Goal: Task Accomplishment & Management: Use online tool/utility

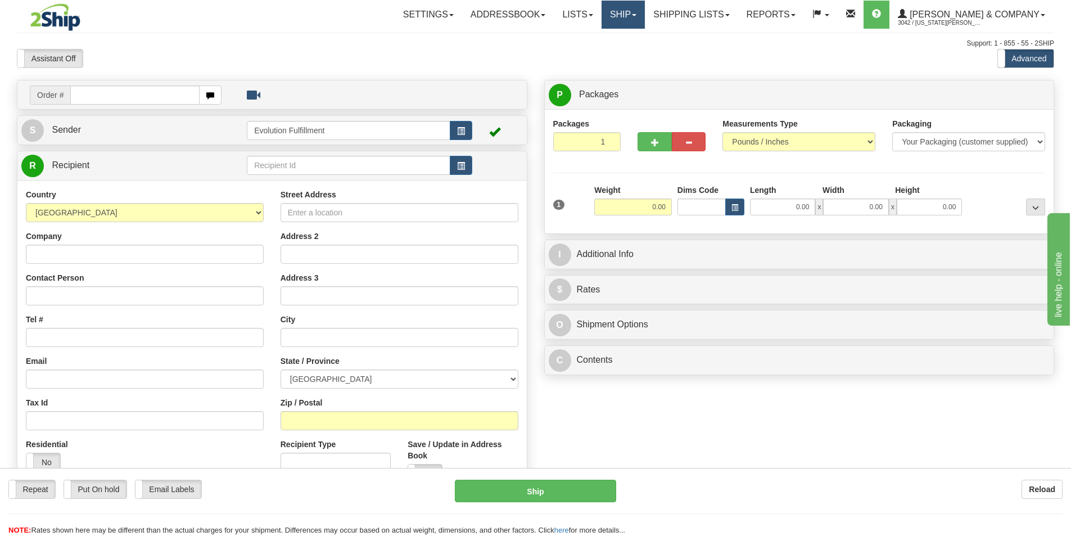
click at [645, 9] on link "Ship" at bounding box center [623, 15] width 43 height 28
click at [633, 55] on span "OnHold / Order Queue" at bounding box center [593, 53] width 79 height 9
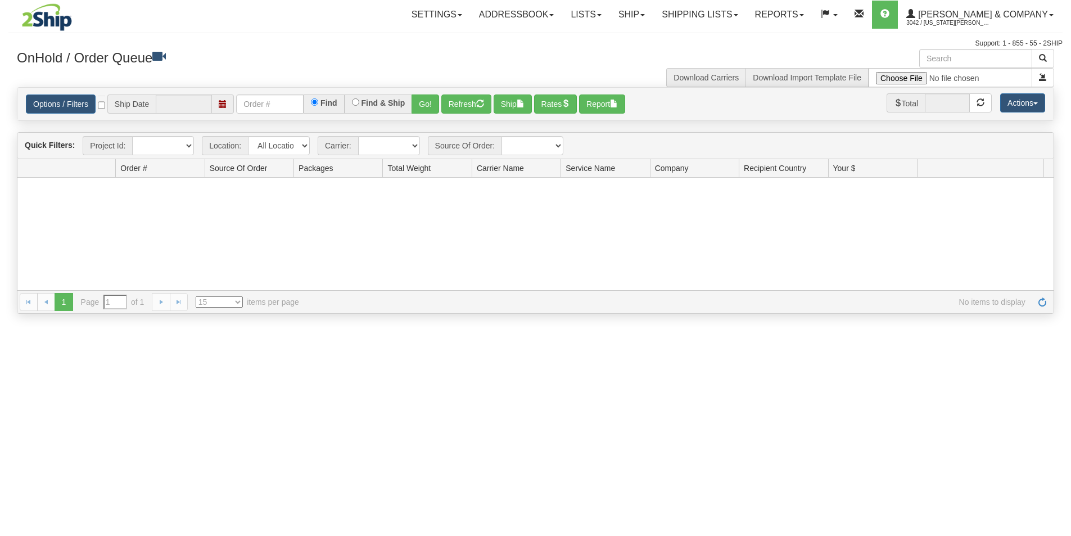
type input "[DATE]"
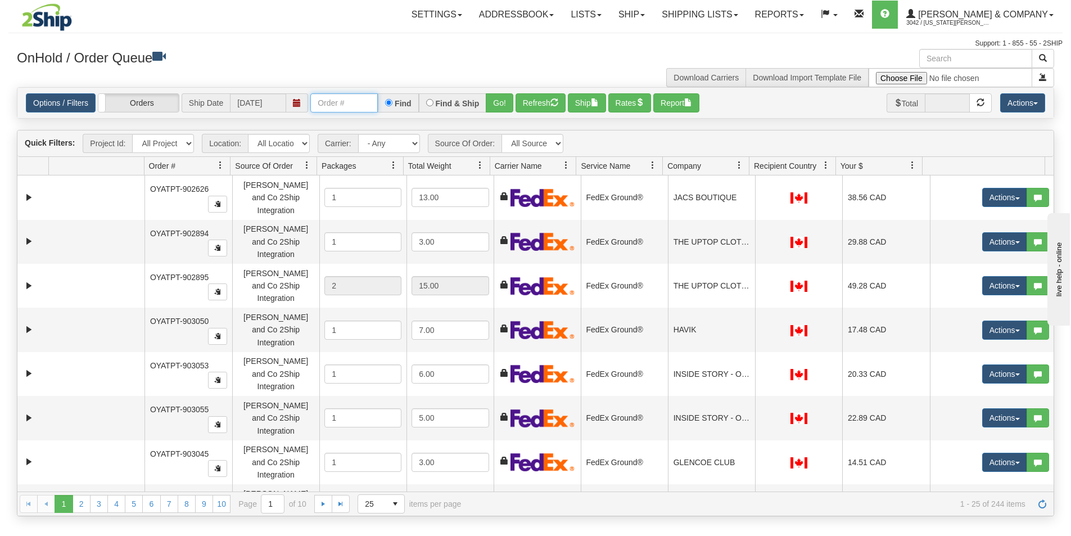
click at [350, 106] on input "text" at bounding box center [343, 102] width 67 height 19
type input "OYATPT-903926"
click at [498, 108] on button "Go!" at bounding box center [500, 102] width 28 height 19
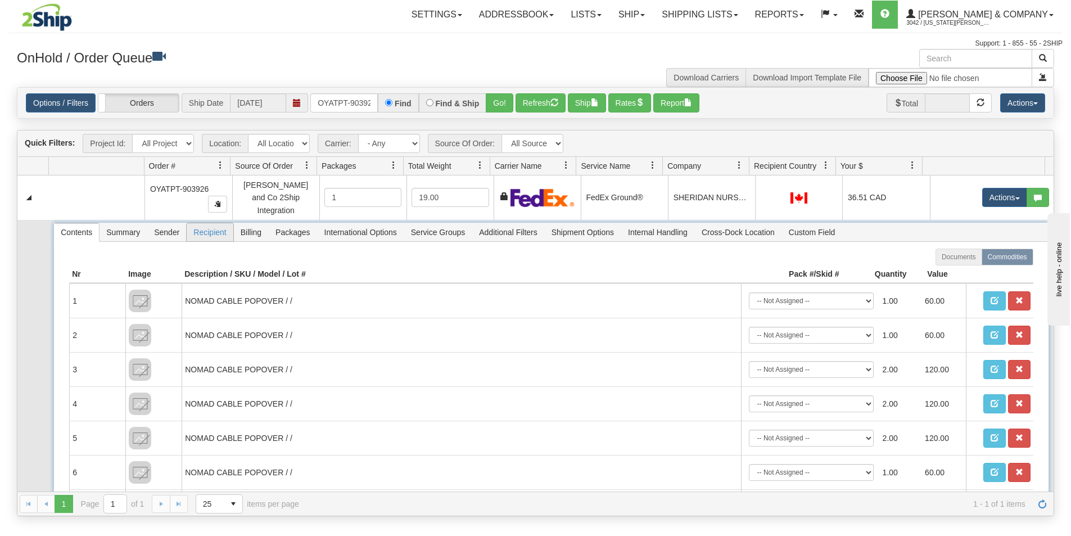
click at [208, 223] on span "Recipient" at bounding box center [210, 232] width 46 height 18
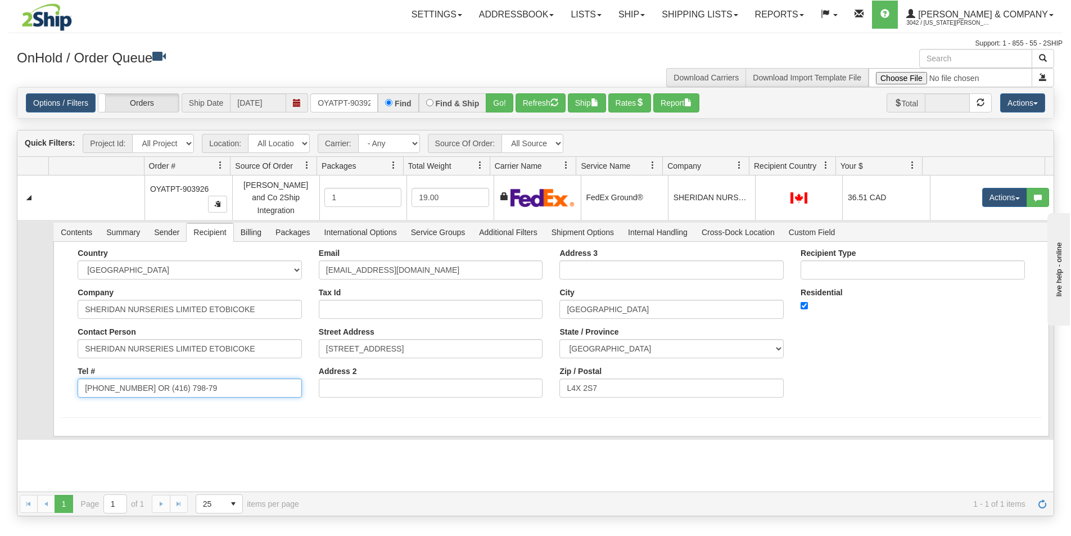
drag, startPoint x: 139, startPoint y: 380, endPoint x: 233, endPoint y: 399, distance: 95.8
click at [233, 399] on form "Country [GEOGRAPHIC_DATA] [GEOGRAPHIC_DATA] [GEOGRAPHIC_DATA] [GEOGRAPHIC_DATA]…" at bounding box center [551, 333] width 981 height 169
type input "[PHONE_NUMBER]"
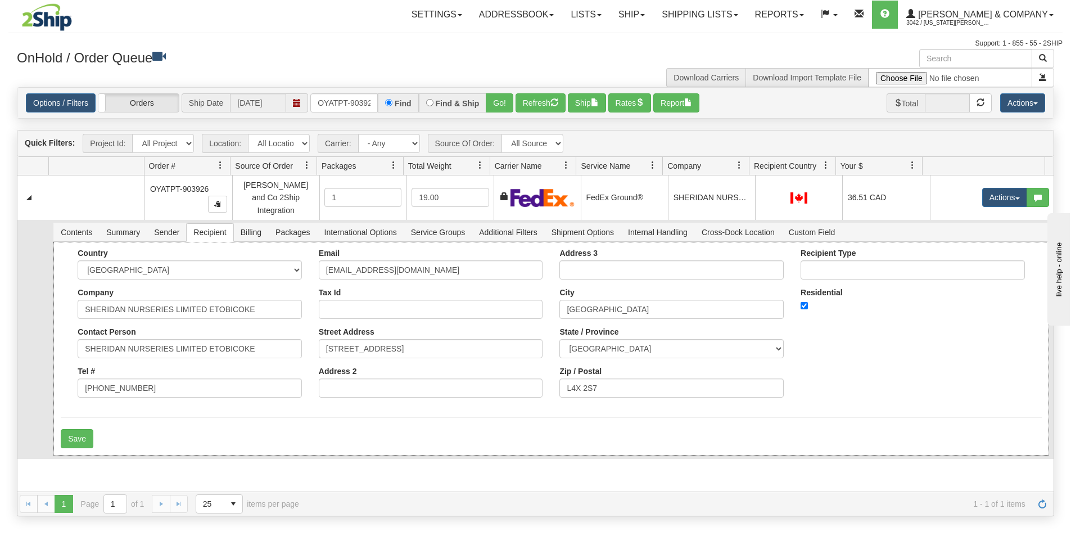
click at [200, 403] on form "Country [GEOGRAPHIC_DATA] [GEOGRAPHIC_DATA] [GEOGRAPHIC_DATA] [GEOGRAPHIC_DATA]…" at bounding box center [551, 349] width 981 height 200
click at [84, 431] on button "Save" at bounding box center [77, 438] width 33 height 19
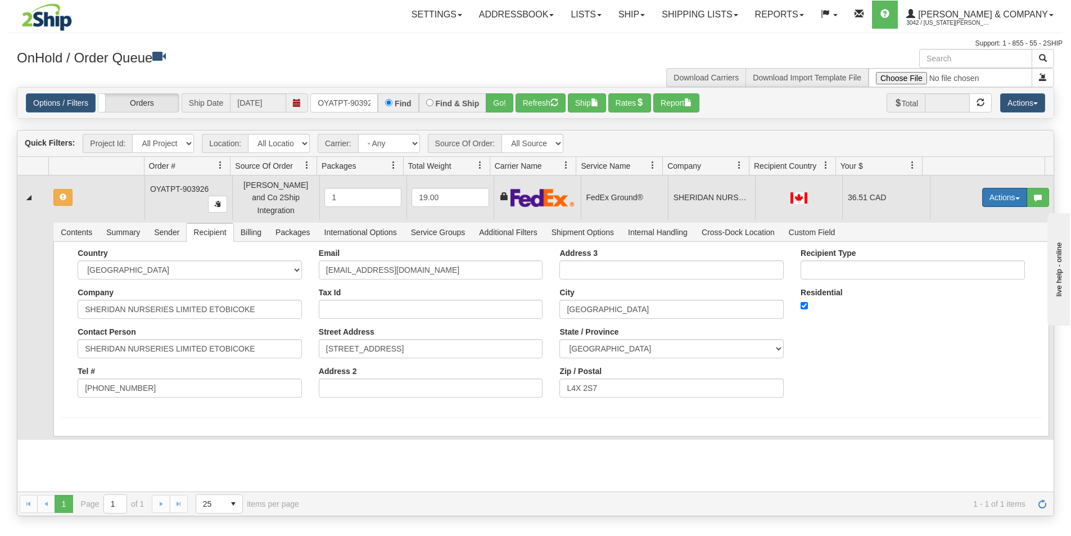
click at [999, 193] on button "Actions" at bounding box center [1004, 197] width 45 height 19
click at [1000, 192] on button "Actions" at bounding box center [1004, 197] width 45 height 19
click at [963, 259] on link "Ship" at bounding box center [982, 262] width 90 height 15
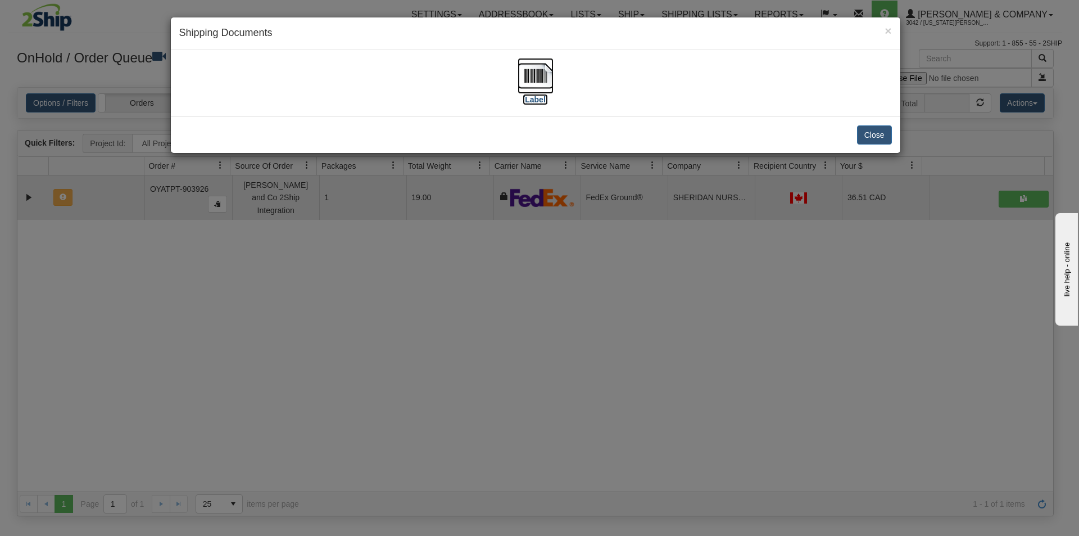
click at [531, 85] on img at bounding box center [536, 76] width 36 height 36
click at [552, 368] on div "× Shipping Documents [Label] Close" at bounding box center [539, 268] width 1079 height 536
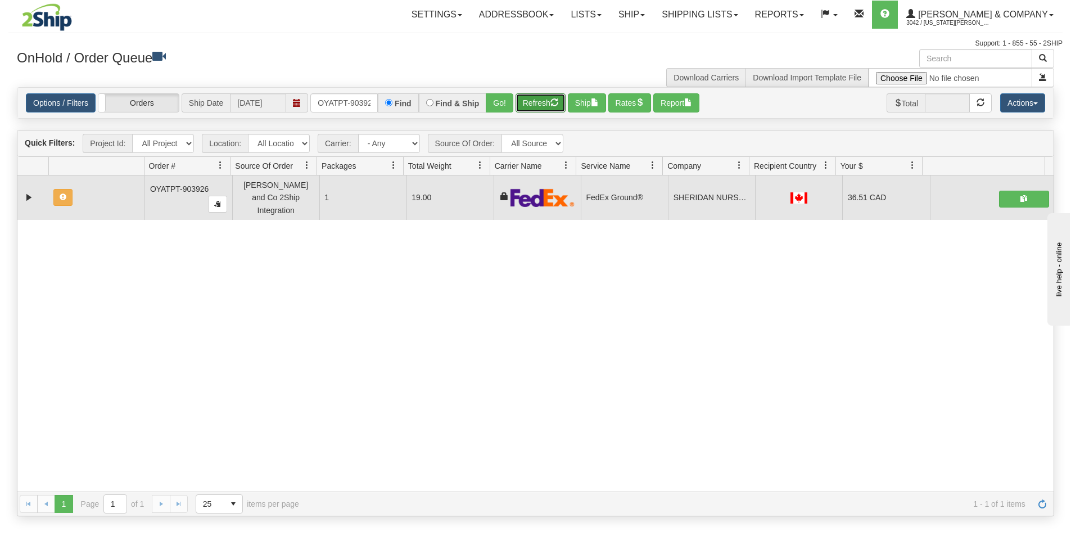
click at [540, 102] on button "Refresh" at bounding box center [541, 102] width 50 height 19
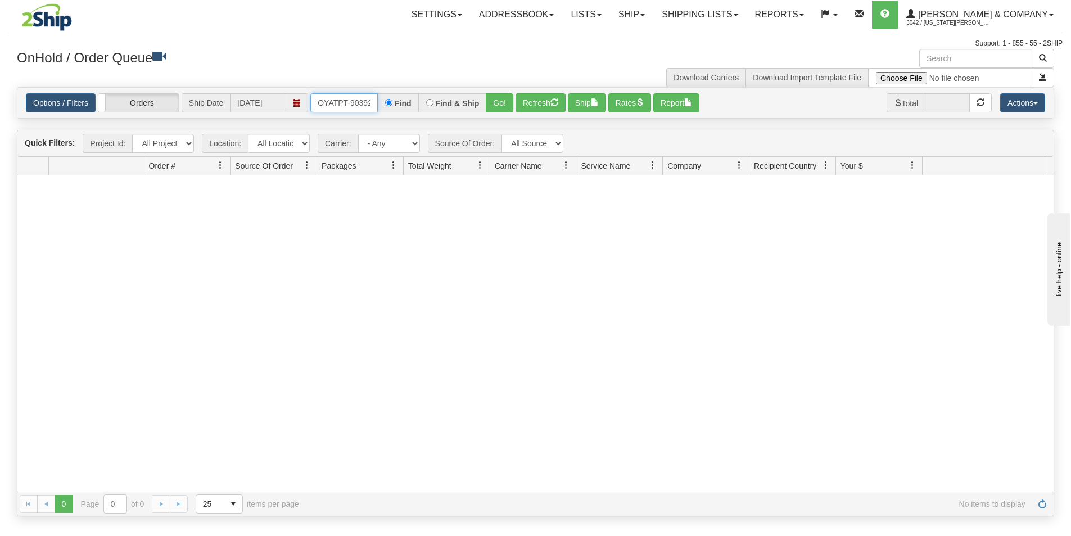
scroll to position [0, 6]
drag, startPoint x: 315, startPoint y: 97, endPoint x: 417, endPoint y: 96, distance: 102.3
click at [417, 96] on div "OYATPT-903926 Find Find & Ship Go!" at bounding box center [411, 102] width 203 height 19
click at [494, 103] on button "Go!" at bounding box center [500, 102] width 28 height 19
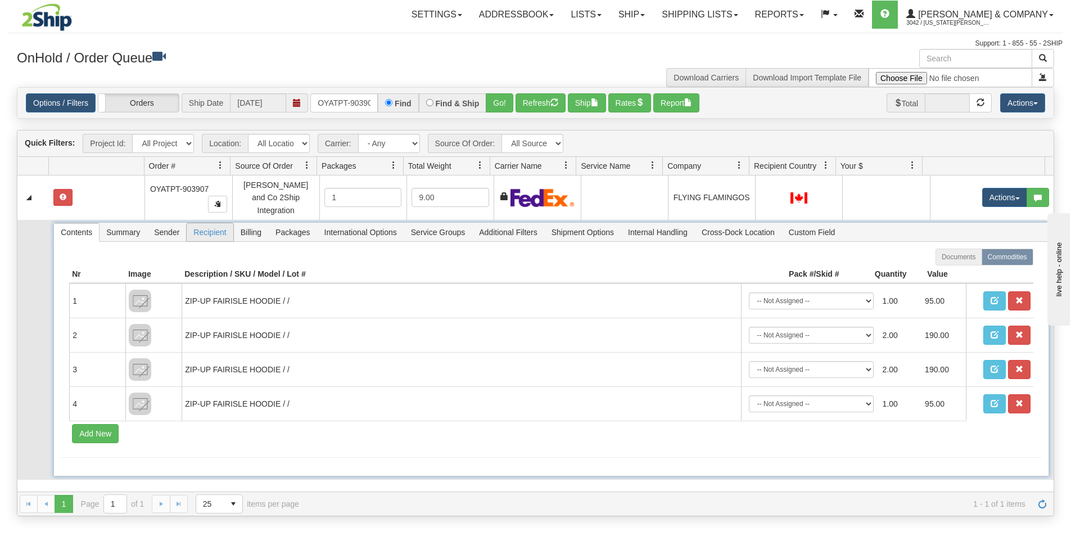
click at [214, 224] on span "Recipient" at bounding box center [210, 232] width 46 height 18
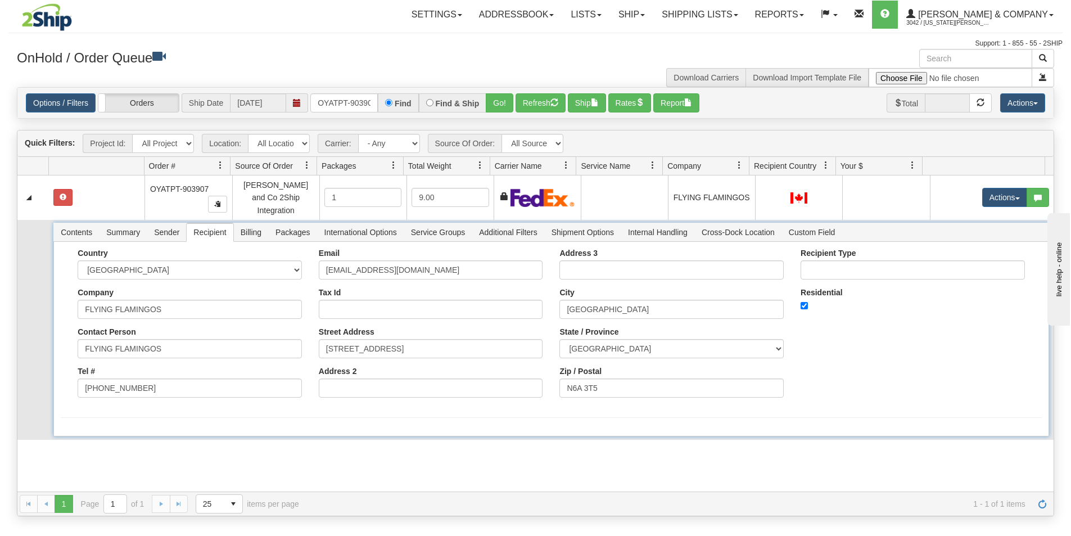
click at [201, 225] on span "Recipient" at bounding box center [210, 232] width 46 height 18
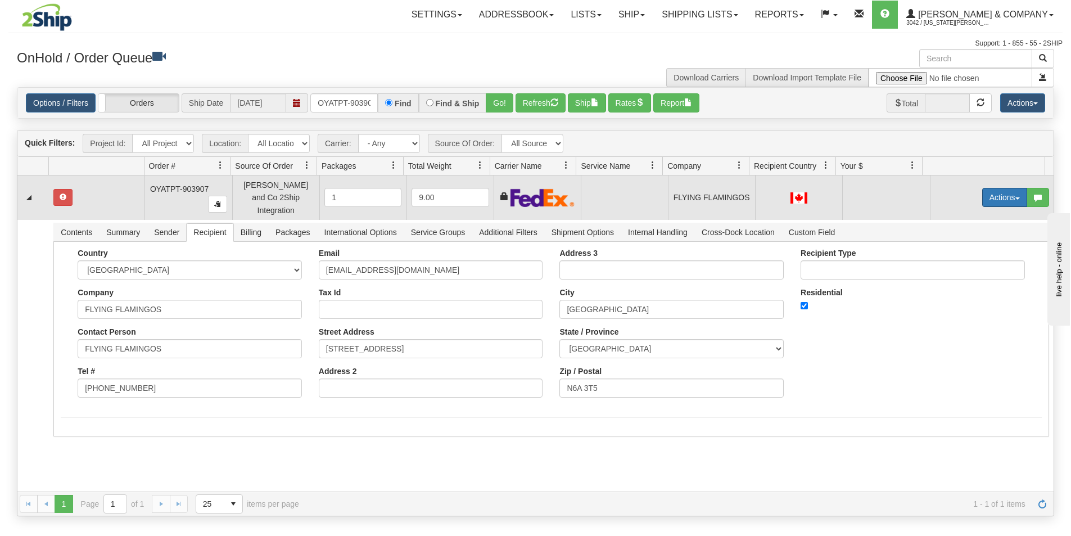
click at [995, 189] on button "Actions" at bounding box center [1004, 197] width 45 height 19
click at [975, 245] on span "Rate All Services" at bounding box center [981, 247] width 67 height 9
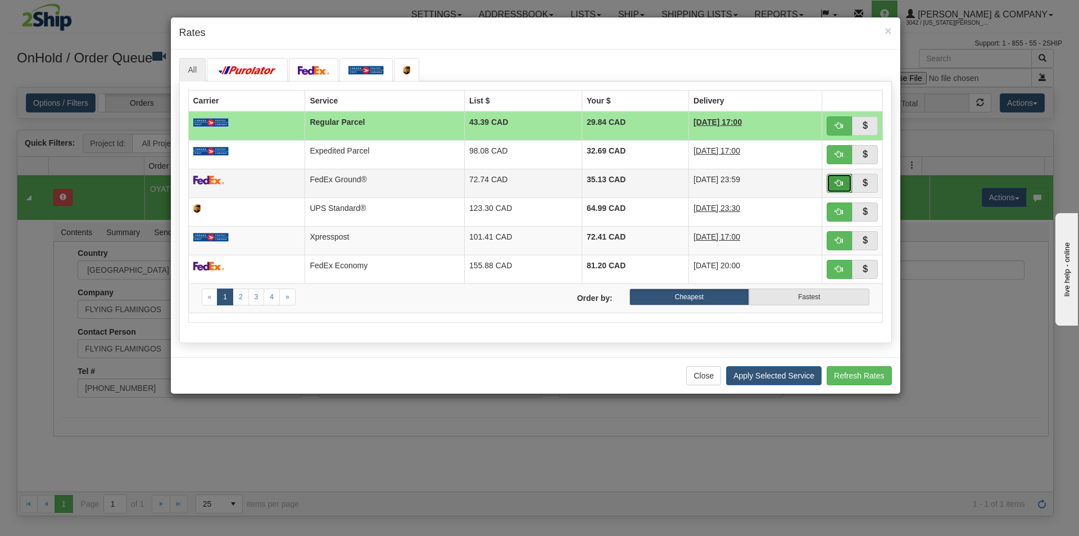
click at [838, 187] on span "button" at bounding box center [839, 183] width 8 height 8
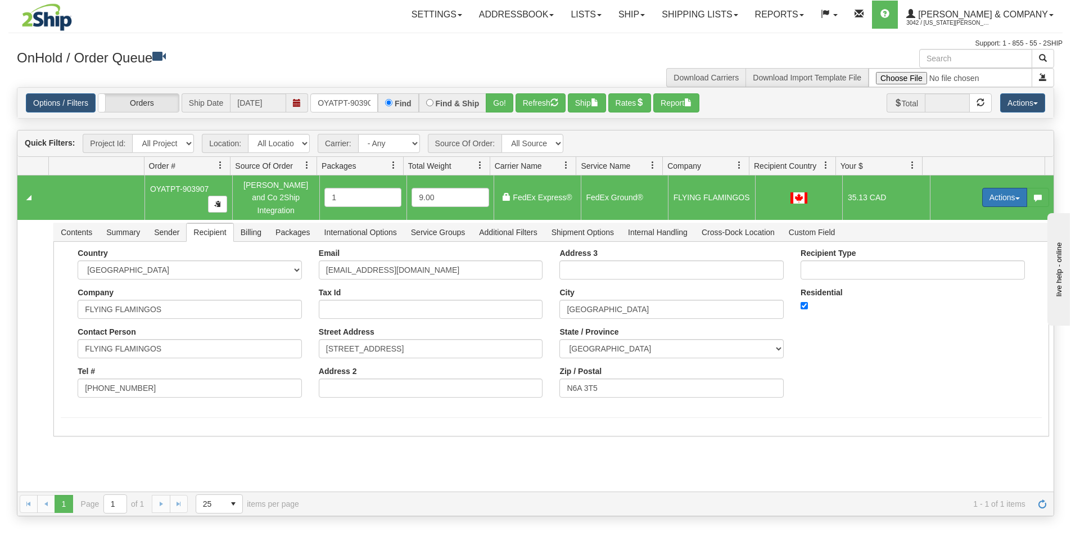
click at [991, 196] on button "Actions" at bounding box center [1004, 197] width 45 height 19
click at [962, 257] on link "Ship" at bounding box center [982, 262] width 90 height 15
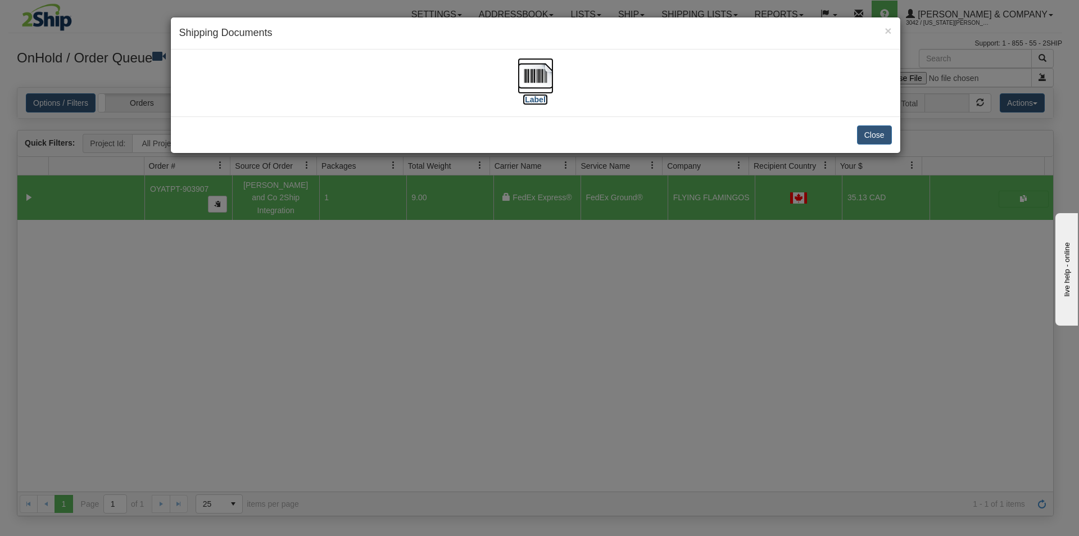
click at [543, 75] on img at bounding box center [536, 76] width 36 height 36
click at [647, 316] on div "× Shipping Documents [Label] Close" at bounding box center [539, 268] width 1079 height 536
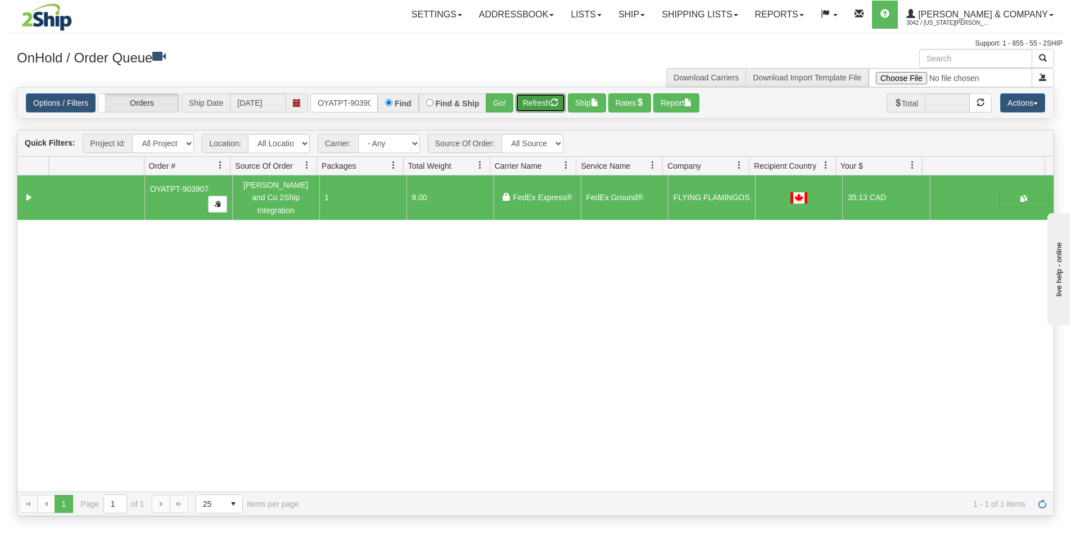
click at [537, 97] on button "Refresh" at bounding box center [541, 102] width 50 height 19
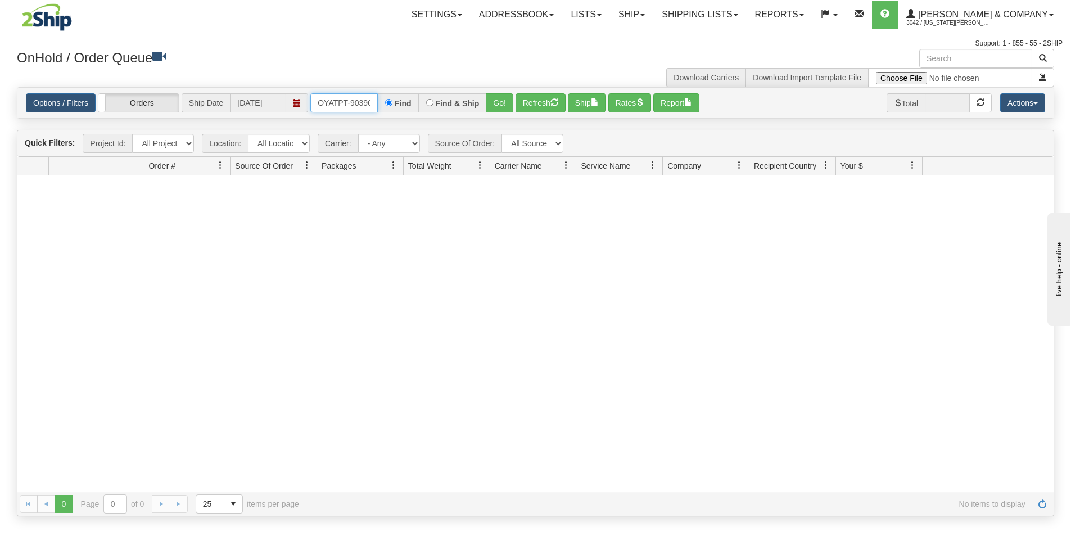
scroll to position [0, 6]
drag, startPoint x: 317, startPoint y: 105, endPoint x: 386, endPoint y: 107, distance: 69.2
click at [386, 107] on div "OYATPT-903907 Find Find & Ship Go!" at bounding box center [411, 102] width 203 height 19
click at [491, 105] on button "Go!" at bounding box center [500, 102] width 28 height 19
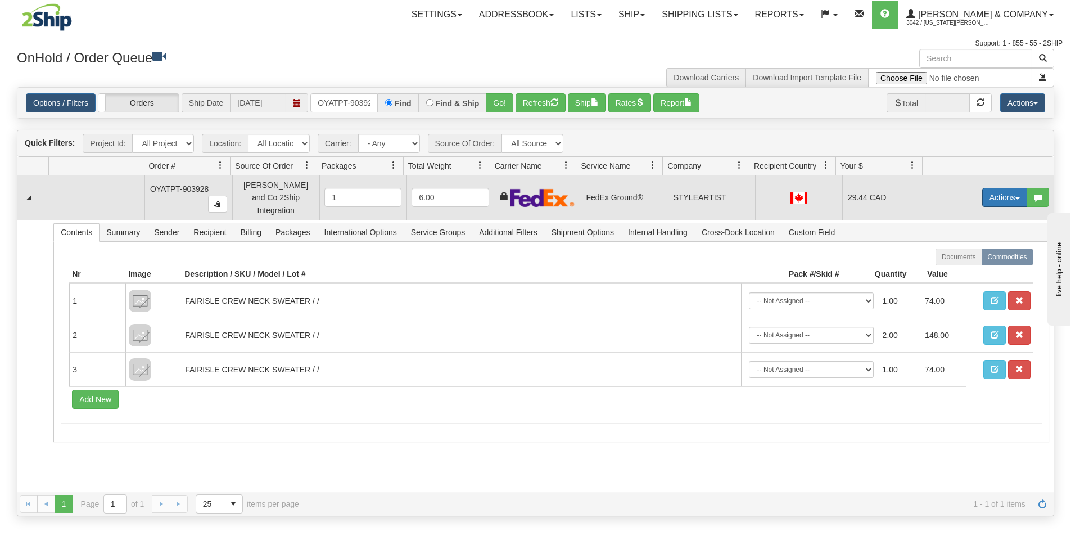
click at [997, 195] on button "Actions" at bounding box center [1004, 197] width 45 height 19
click at [955, 258] on span "Ship" at bounding box center [960, 262] width 24 height 9
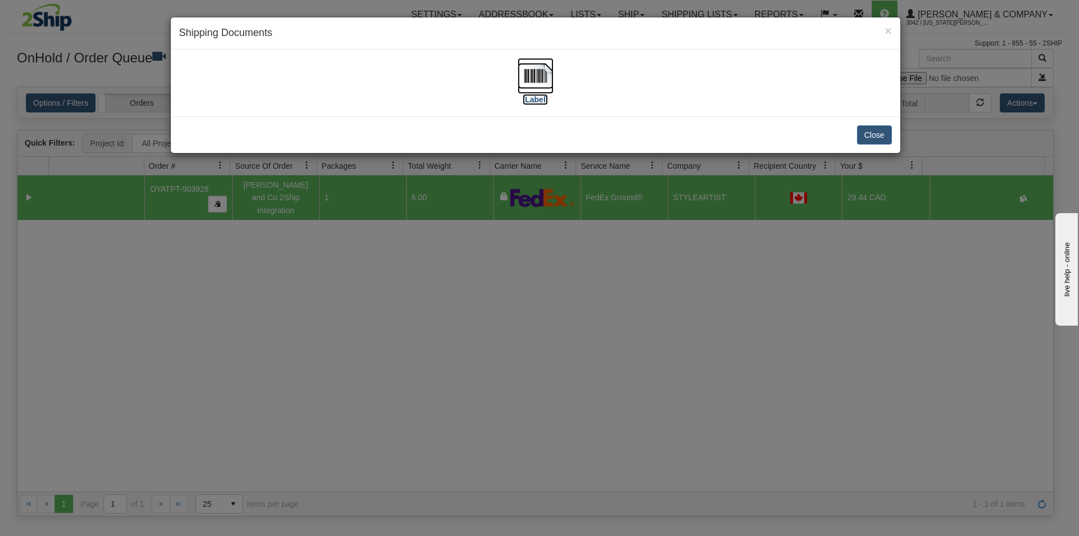
click at [541, 81] on img at bounding box center [536, 76] width 36 height 36
click at [429, 392] on div "× Shipping Documents [Label] Close" at bounding box center [539, 268] width 1079 height 536
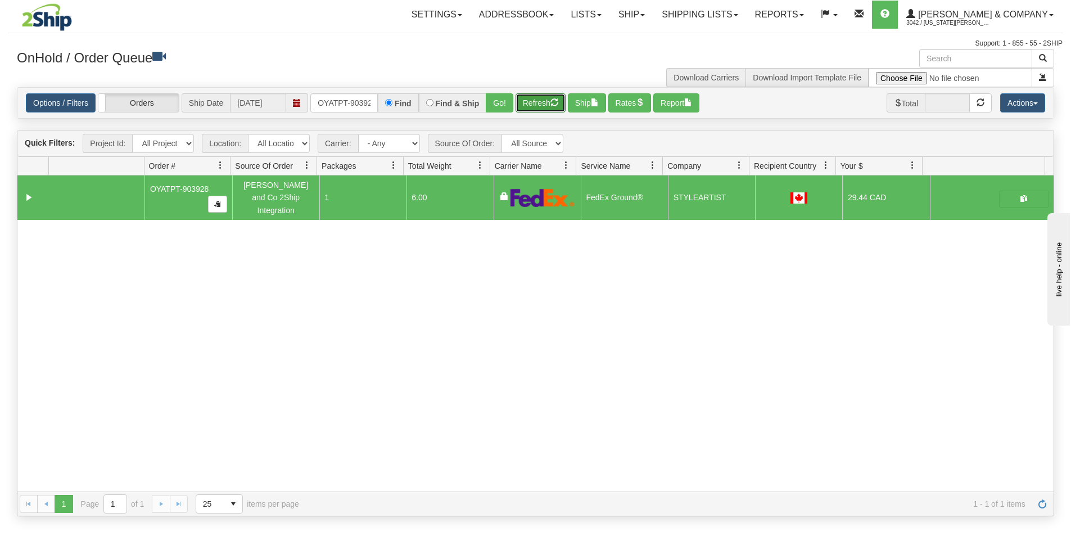
click at [535, 94] on button "Refresh" at bounding box center [541, 102] width 50 height 19
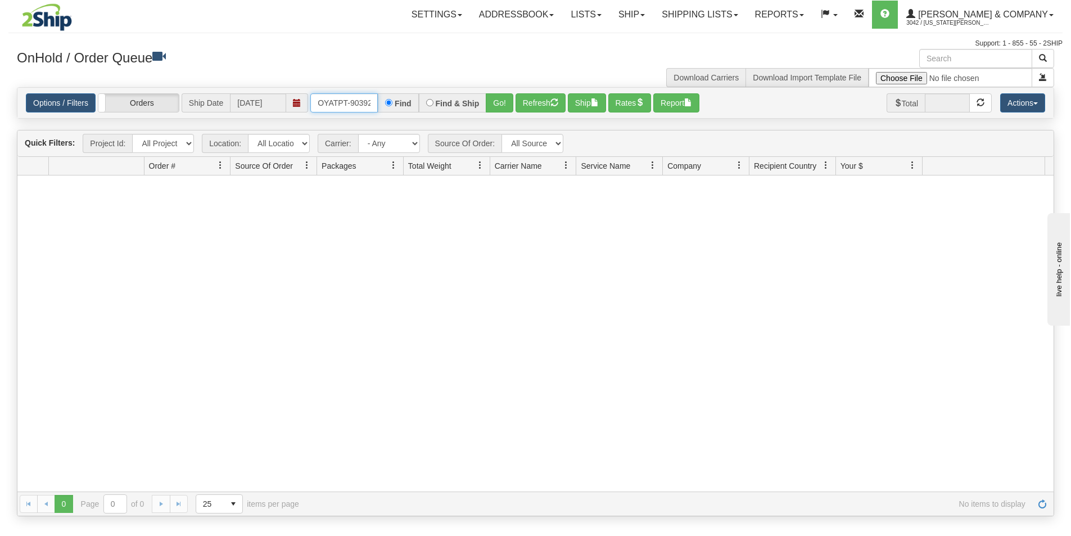
scroll to position [0, 6]
drag, startPoint x: 317, startPoint y: 103, endPoint x: 378, endPoint y: 108, distance: 60.9
click at [378, 108] on input "OYATPT-903928" at bounding box center [343, 102] width 67 height 19
click at [498, 105] on button "Go!" at bounding box center [500, 102] width 28 height 19
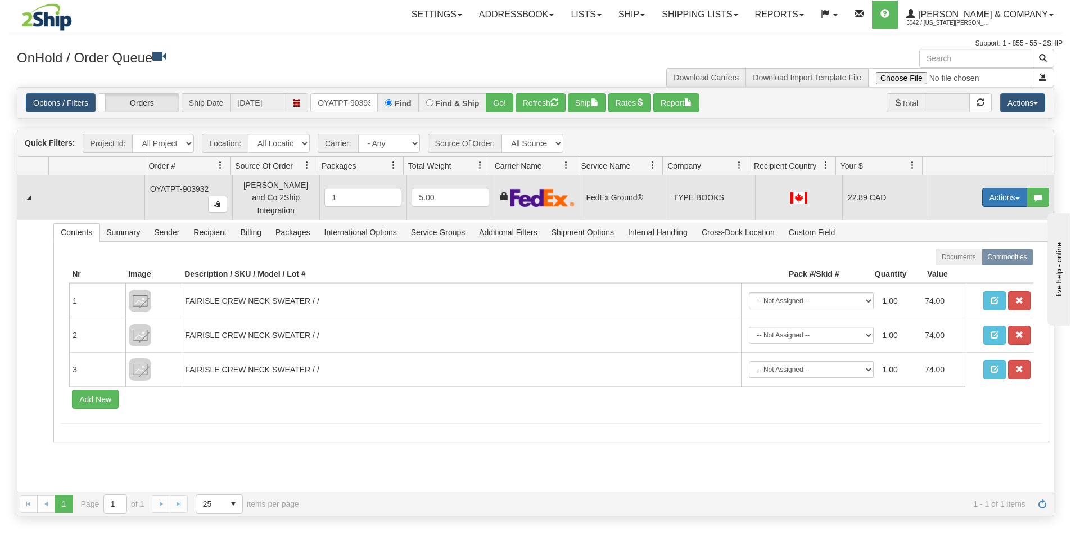
click at [1004, 197] on button "Actions" at bounding box center [1004, 197] width 45 height 19
click at [957, 258] on span "Ship" at bounding box center [960, 262] width 24 height 9
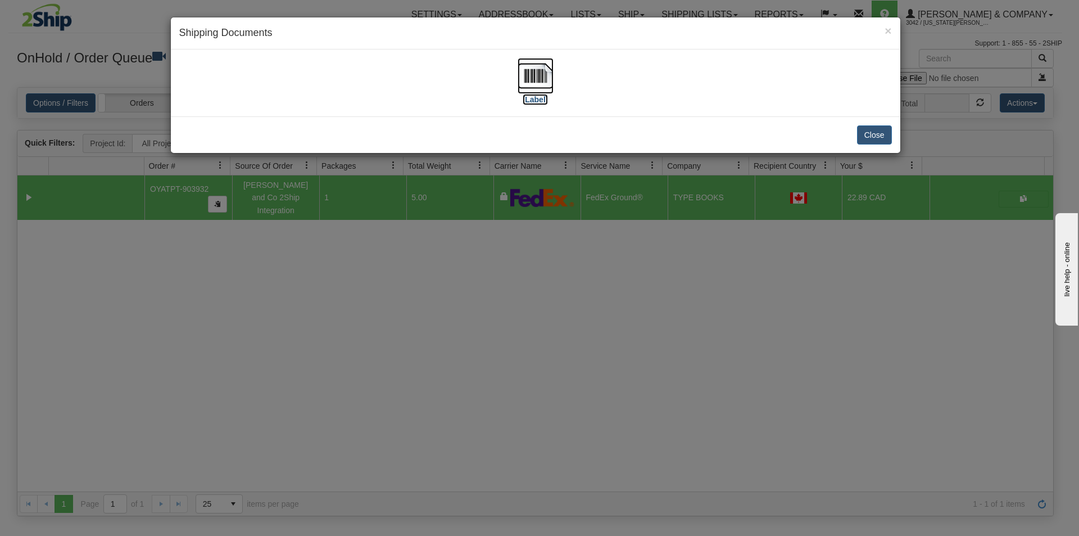
click at [532, 81] on img at bounding box center [536, 76] width 36 height 36
click at [611, 304] on div "× Shipping Documents [Label] Close" at bounding box center [539, 268] width 1079 height 536
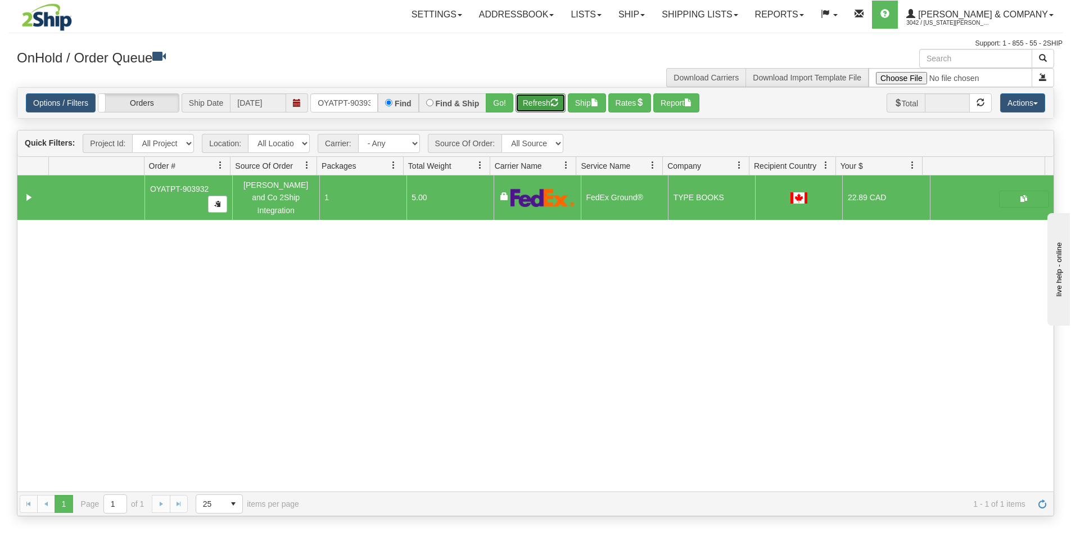
click at [550, 99] on button "Refresh" at bounding box center [541, 102] width 50 height 19
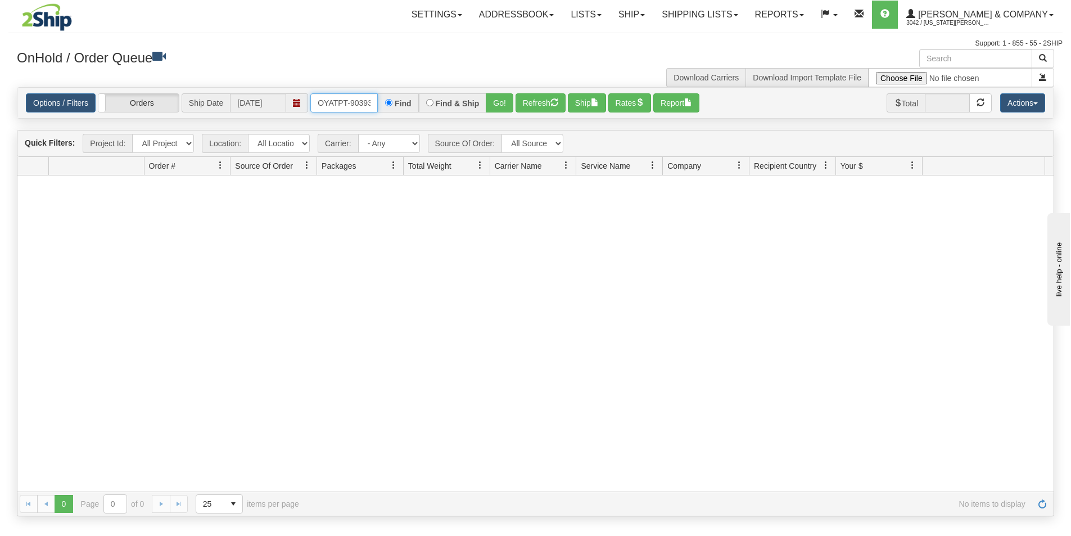
scroll to position [0, 6]
drag, startPoint x: 316, startPoint y: 102, endPoint x: 389, endPoint y: 102, distance: 73.1
click at [389, 102] on div "OYATPT-903932 Find Find & Ship Go!" at bounding box center [411, 102] width 203 height 19
type input "OYATPT-903931"
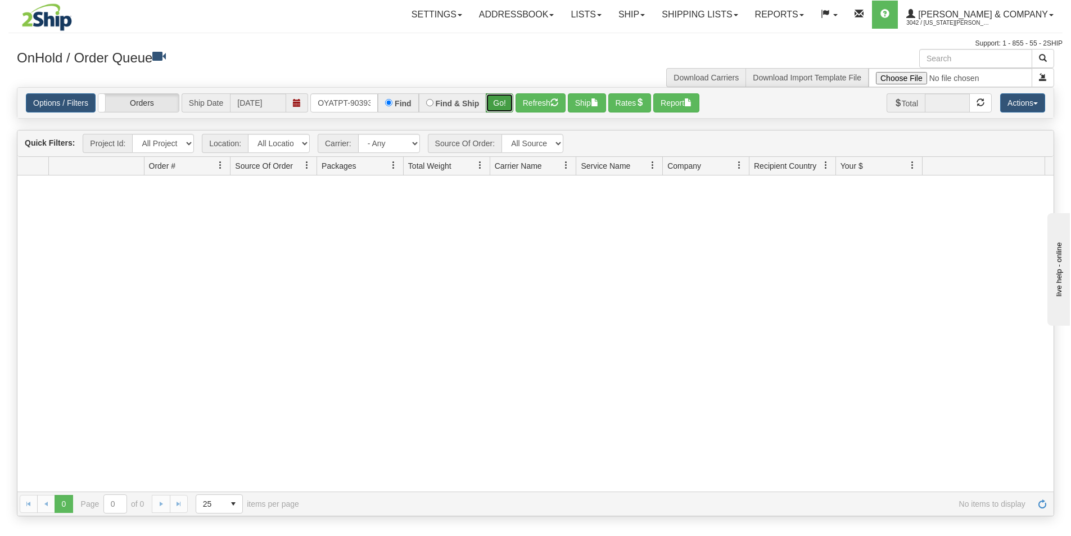
click at [492, 105] on button "Go!" at bounding box center [500, 102] width 28 height 19
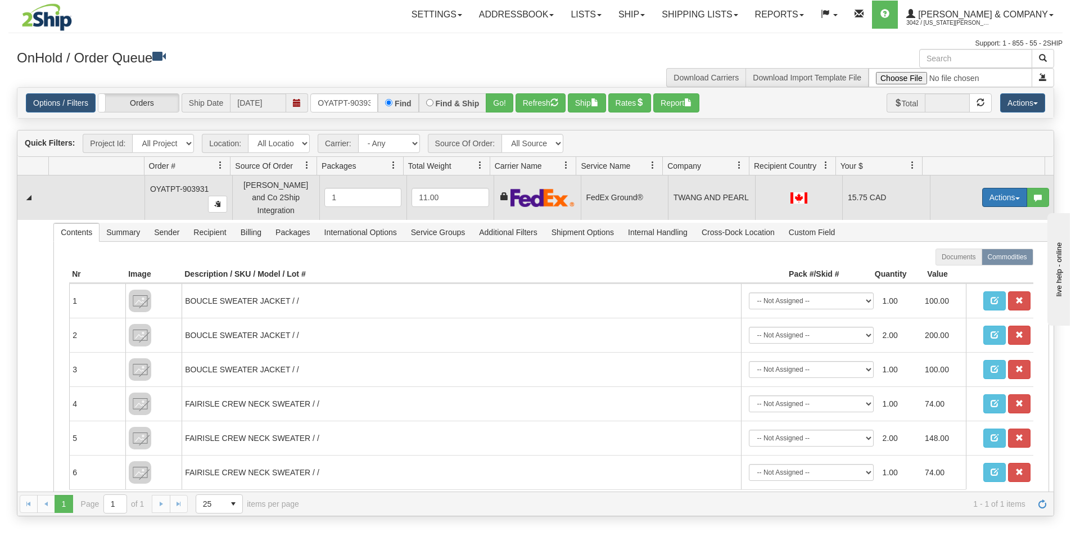
click at [990, 195] on button "Actions" at bounding box center [1004, 197] width 45 height 19
click at [954, 258] on span "Ship" at bounding box center [960, 262] width 24 height 9
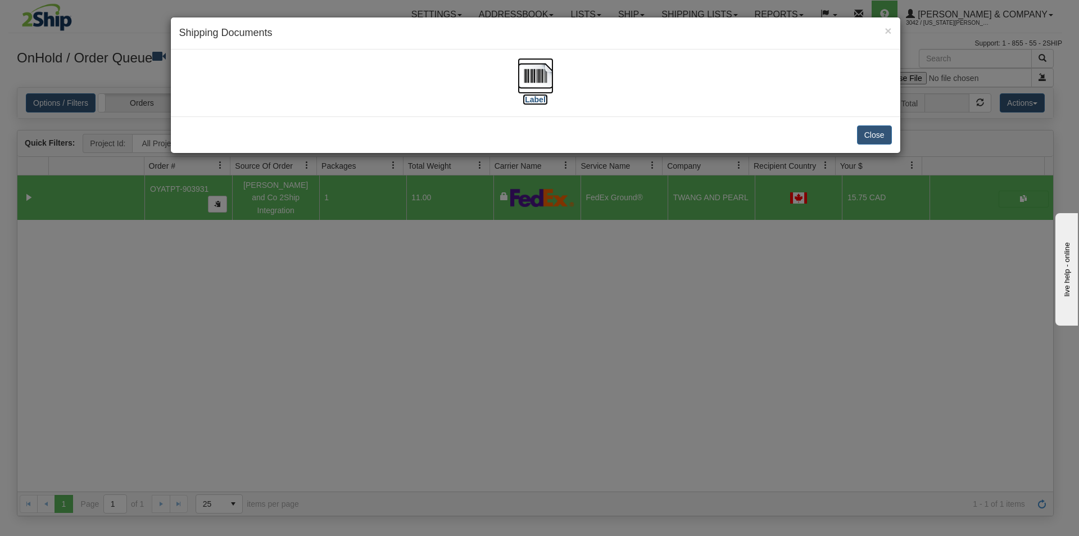
click at [537, 71] on img at bounding box center [536, 76] width 36 height 36
click at [643, 337] on div "× Shipping Documents [Label] Close" at bounding box center [539, 268] width 1079 height 536
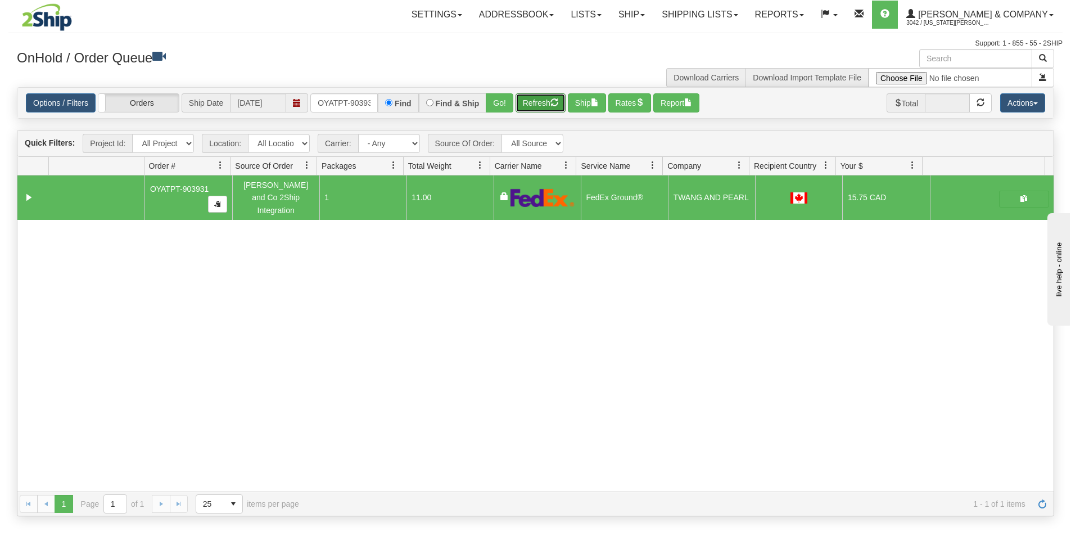
click at [536, 104] on button "Refresh" at bounding box center [541, 102] width 50 height 19
